Goal: Transaction & Acquisition: Subscribe to service/newsletter

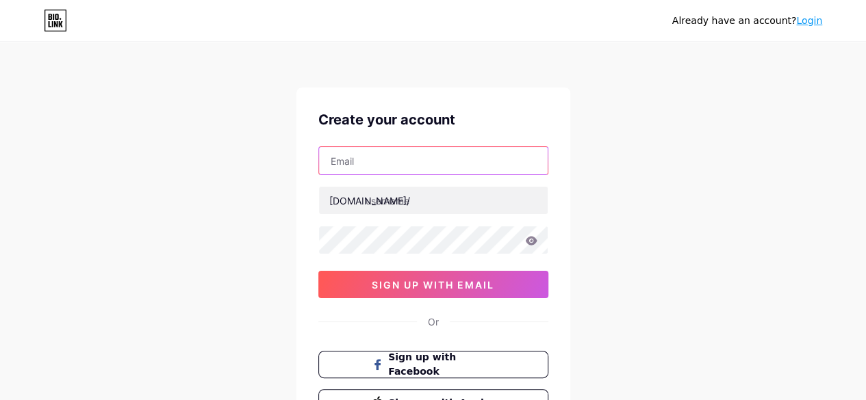
click at [360, 154] on input "text" at bounding box center [433, 160] width 229 height 27
type input "[EMAIL_ADDRESS][DOMAIN_NAME]"
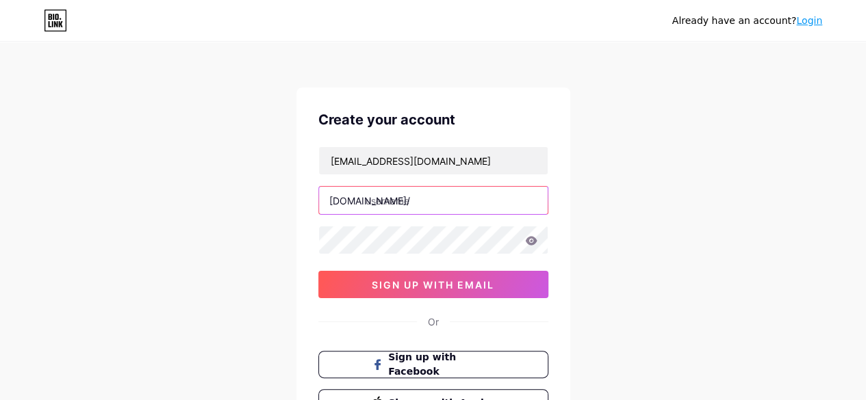
click at [395, 201] on input "text" at bounding box center [433, 200] width 229 height 27
type input "mugabekazi"
click at [714, 211] on div "Already have an account? Login Create your account mugabekazidenyse@gmail.com b…" at bounding box center [433, 262] width 866 height 524
click at [531, 237] on icon at bounding box center [531, 240] width 12 height 9
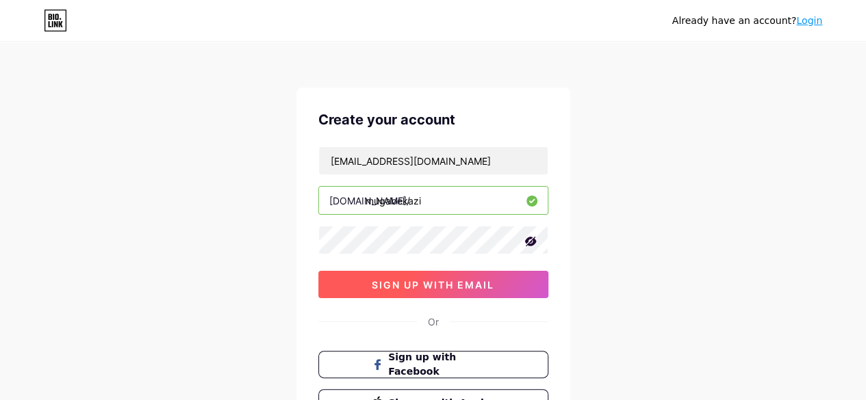
click at [431, 287] on span "sign up with email" at bounding box center [433, 285] width 122 height 12
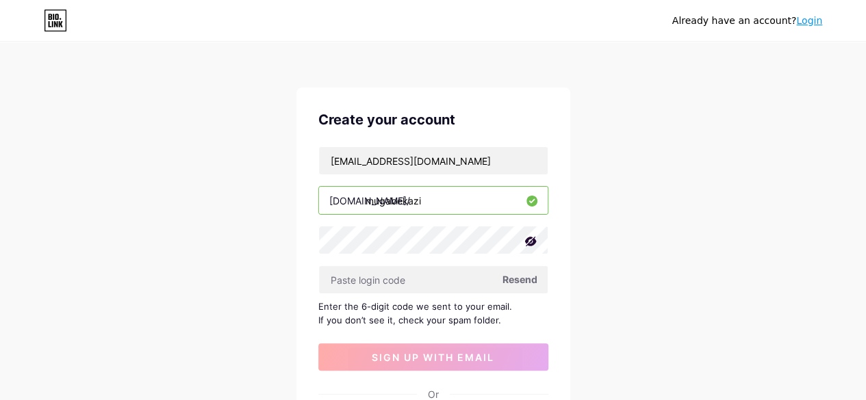
click at [530, 279] on span "Resend" at bounding box center [519, 279] width 35 height 14
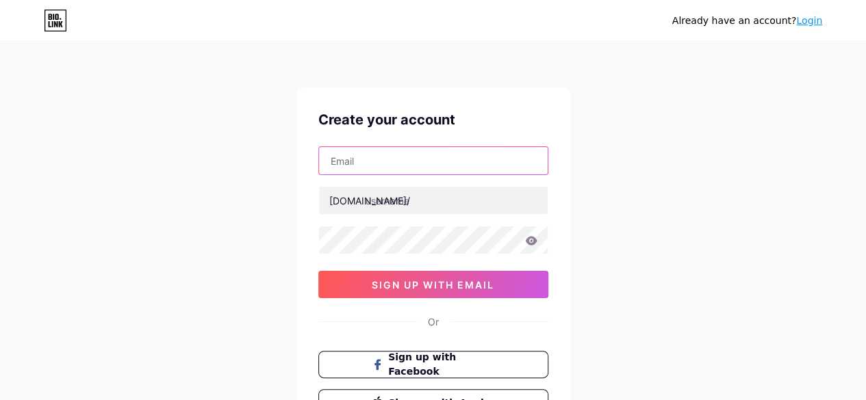
click at [363, 161] on input "text" at bounding box center [433, 160] width 229 height 27
type input "[EMAIL_ADDRESS][DOMAIN_NAME]"
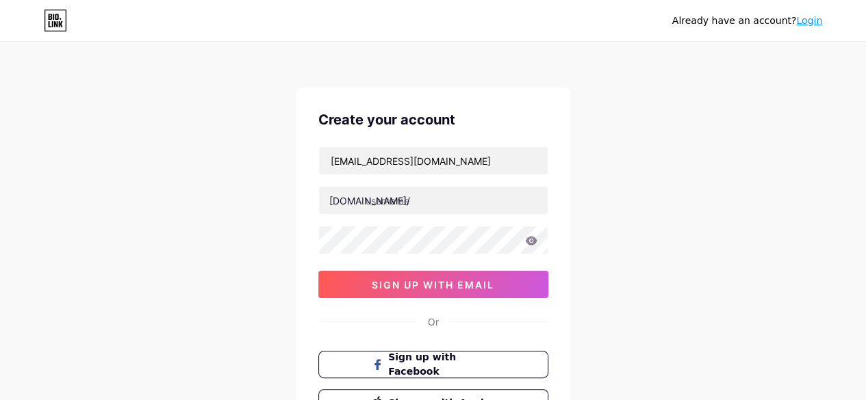
click at [730, 203] on div "Already have an account? Login Create your account [EMAIL_ADDRESS][DOMAIN_NAME]…" at bounding box center [433, 262] width 866 height 524
click at [531, 237] on icon at bounding box center [531, 241] width 12 height 10
